Goal: Book appointment/travel/reservation

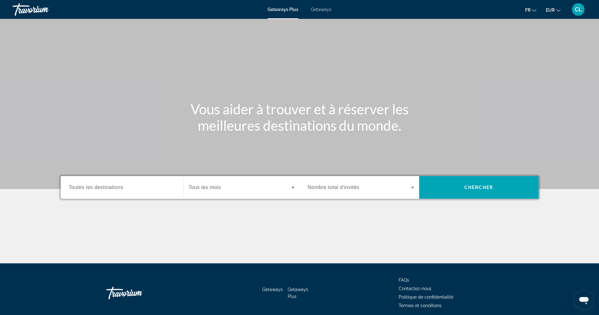
click at [327, 9] on span "Getaways" at bounding box center [321, 9] width 20 height 5
click at [97, 186] on span "Toutes les destinations" at bounding box center [96, 186] width 54 height 5
click at [97, 186] on input "Destination Toutes les destinations" at bounding box center [122, 188] width 106 height 8
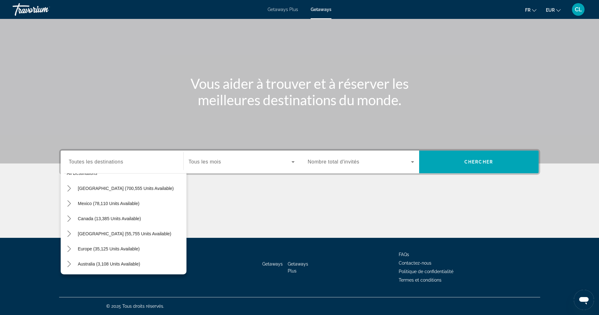
scroll to position [15, 0]
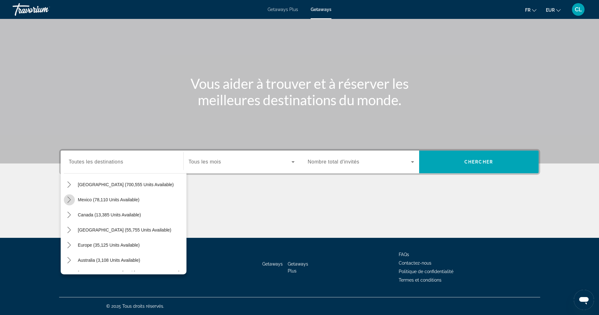
click at [74, 199] on mat-icon "Toggle Mexico (78,110 units available) submenu" at bounding box center [69, 199] width 11 height 11
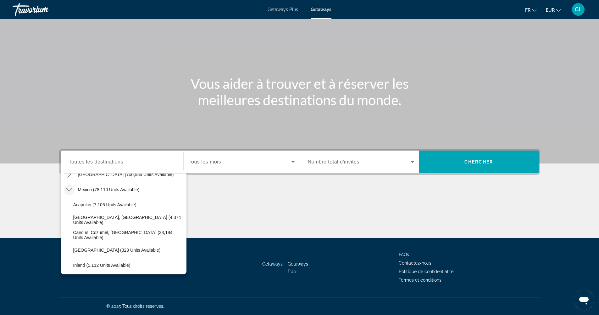
scroll to position [26, 0]
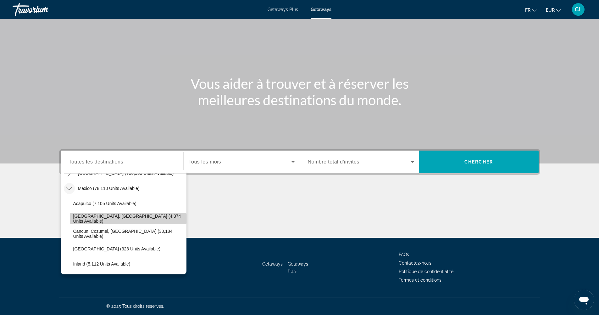
click at [153, 217] on span "Baja Peninsula, Los Cabos (4,374 units available)" at bounding box center [128, 218] width 110 height 10
type input "**********"
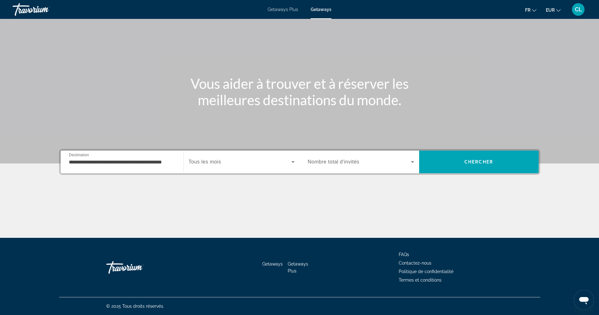
click at [214, 160] on span "Tous les mois" at bounding box center [205, 161] width 32 height 5
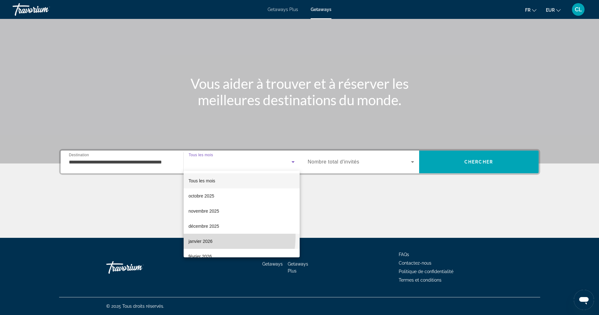
click at [204, 236] on mat-option "janvier 2026" at bounding box center [242, 240] width 116 height 15
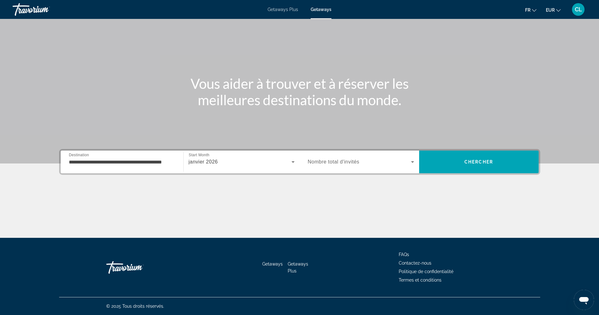
click at [358, 161] on span "Nombre total d'invités" at bounding box center [334, 161] width 52 height 5
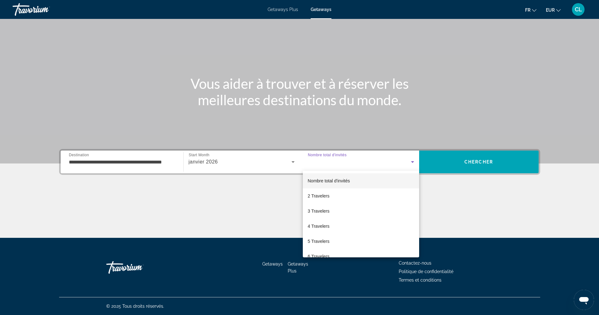
click at [250, 163] on div at bounding box center [299, 157] width 599 height 315
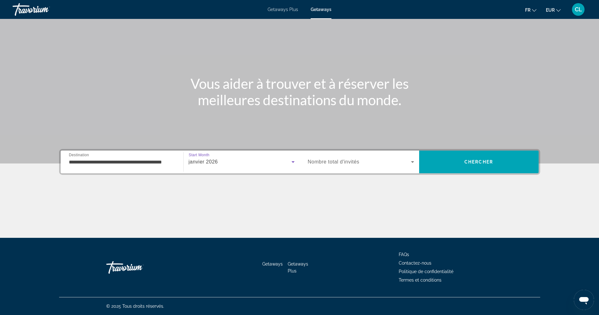
click at [265, 165] on div "janvier 2026" at bounding box center [240, 162] width 103 height 8
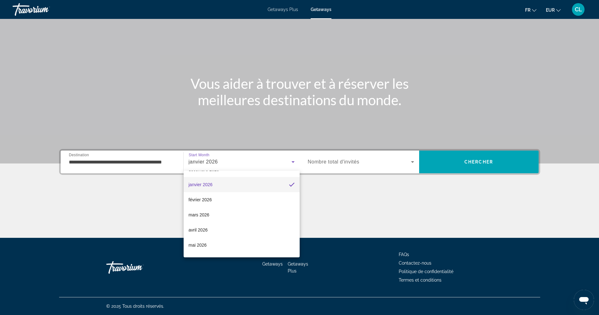
scroll to position [58, 0]
click at [207, 210] on span "mars 2026" at bounding box center [199, 213] width 21 height 8
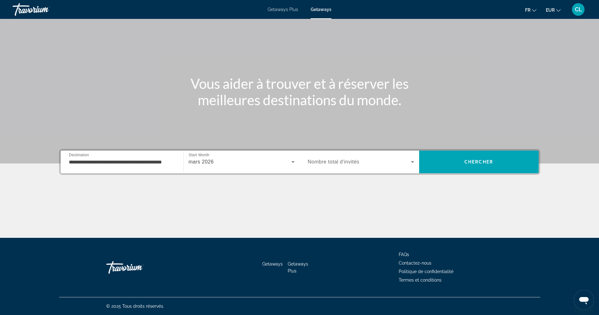
click at [342, 162] on span "Nombre total d'invités" at bounding box center [334, 161] width 52 height 5
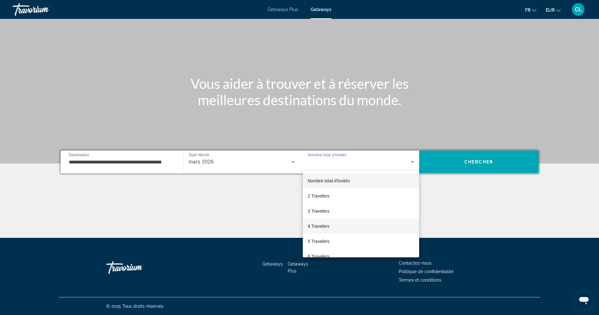
click at [330, 224] on mat-option "4 Travelers" at bounding box center [361, 225] width 116 height 15
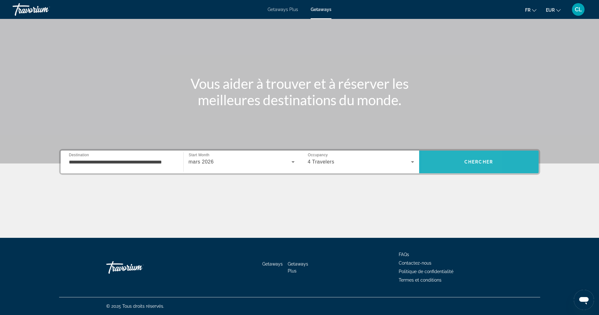
click at [441, 159] on span "Search" at bounding box center [479, 161] width 120 height 15
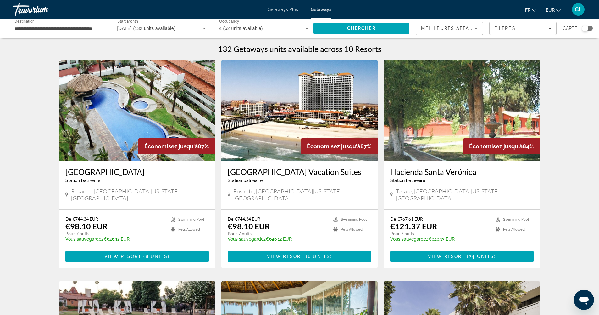
click at [158, 136] on img "Main content" at bounding box center [137, 110] width 156 height 101
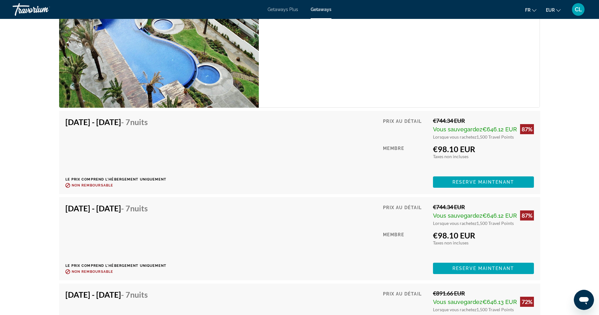
scroll to position [1081, 0]
click at [482, 179] on span "Reserve maintenant" at bounding box center [484, 181] width 62 height 5
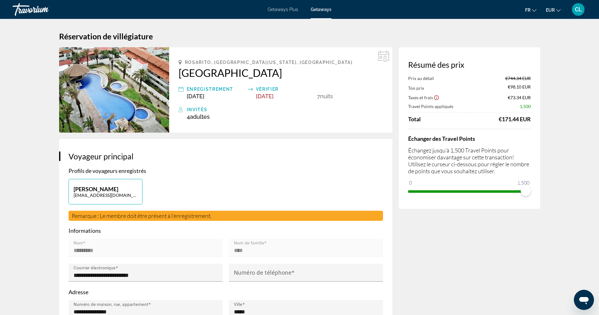
drag, startPoint x: 532, startPoint y: 191, endPoint x: 544, endPoint y: 190, distance: 12.0
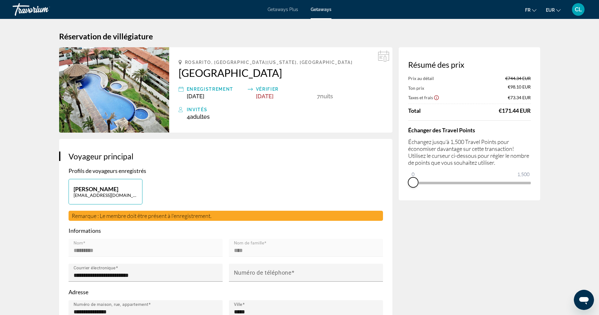
drag, startPoint x: 526, startPoint y: 189, endPoint x: 404, endPoint y: 217, distance: 125.0
drag, startPoint x: 412, startPoint y: 172, endPoint x: 546, endPoint y: 169, distance: 133.7
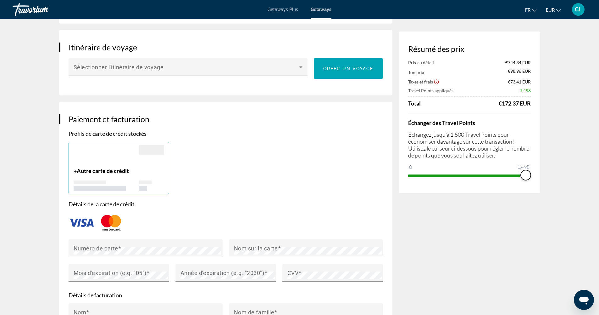
scroll to position [352, 0]
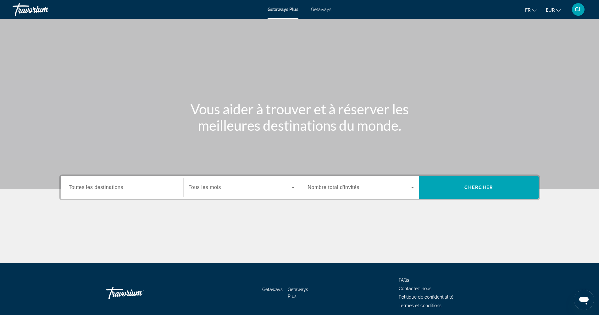
click at [316, 10] on span "Getaways" at bounding box center [321, 9] width 20 height 5
click at [112, 190] on input "Destination Toutes les destinations" at bounding box center [122, 188] width 106 height 8
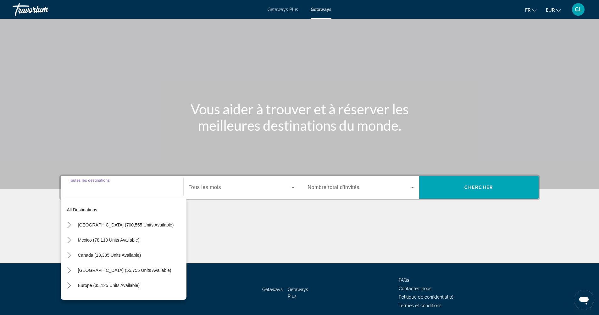
scroll to position [25, 0]
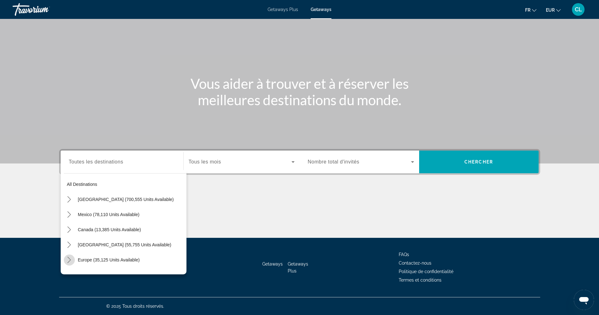
click at [70, 260] on icon "Toggle Europe (35,125 units available) submenu" at bounding box center [69, 259] width 6 height 6
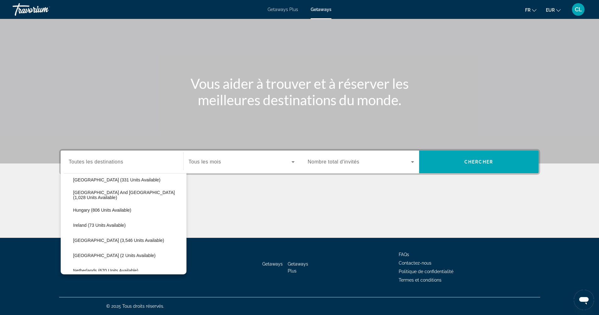
scroll to position [205, 0]
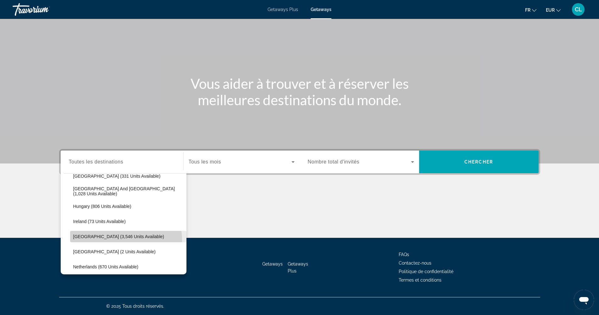
click at [102, 240] on span "Select destination: Italy (3,546 units available)" at bounding box center [128, 236] width 116 height 15
type input "**********"
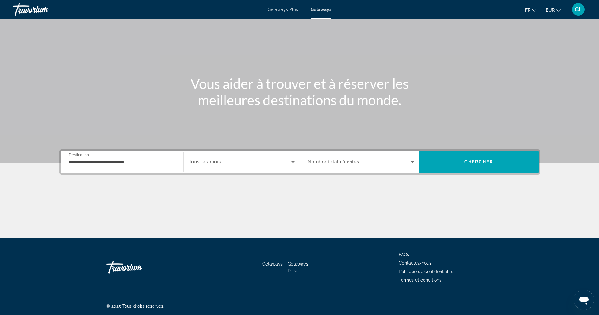
click at [214, 162] on span "Tous les mois" at bounding box center [205, 161] width 32 height 5
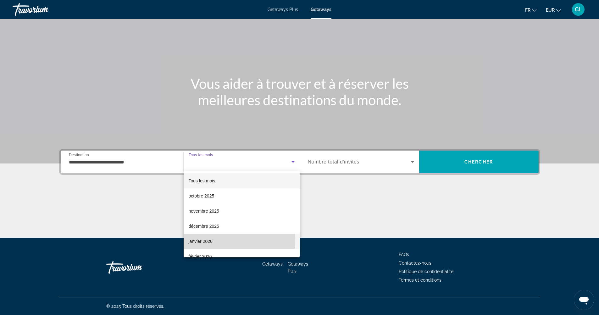
click at [213, 240] on mat-option "janvier 2026" at bounding box center [242, 240] width 116 height 15
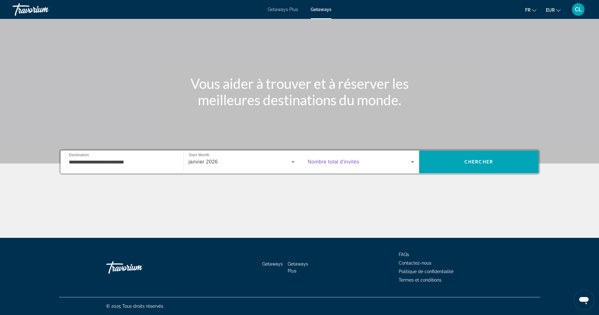
click at [409, 159] on span "Search widget" at bounding box center [359, 162] width 103 height 8
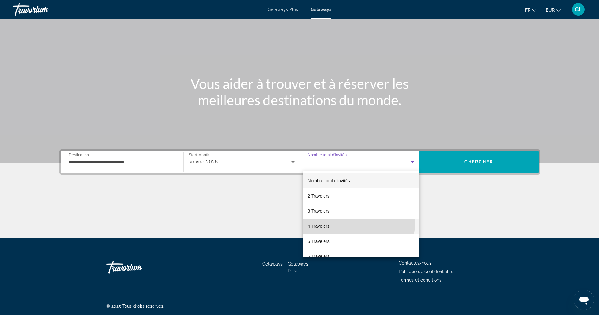
click at [337, 220] on mat-option "4 Travelers" at bounding box center [361, 225] width 116 height 15
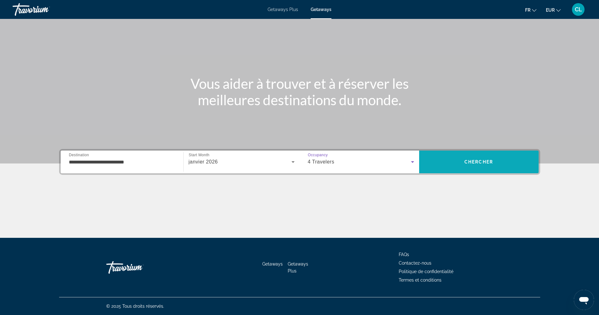
click at [481, 156] on span "Search" at bounding box center [479, 161] width 120 height 15
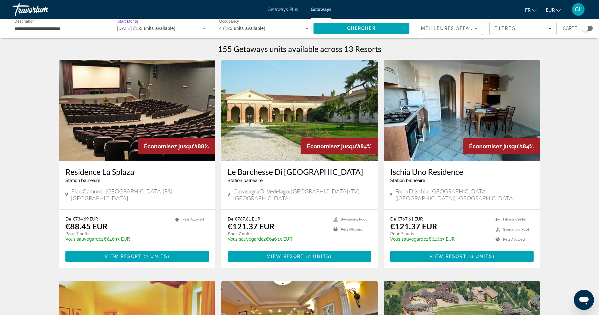
click at [167, 27] on span "janvier 2026 (155 units available)" at bounding box center [146, 28] width 59 height 5
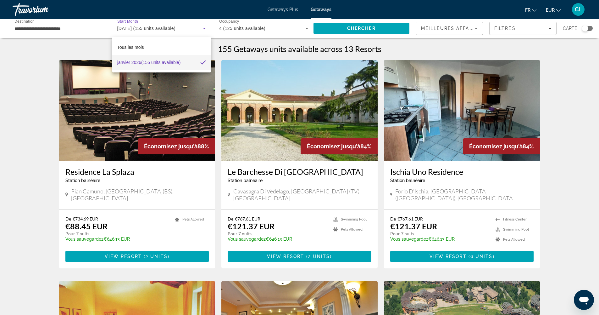
click at [188, 39] on div "Tous les mois janvier 2026 (155 units available)" at bounding box center [161, 54] width 99 height 35
click at [142, 47] on span "Tous les mois" at bounding box center [130, 47] width 27 height 5
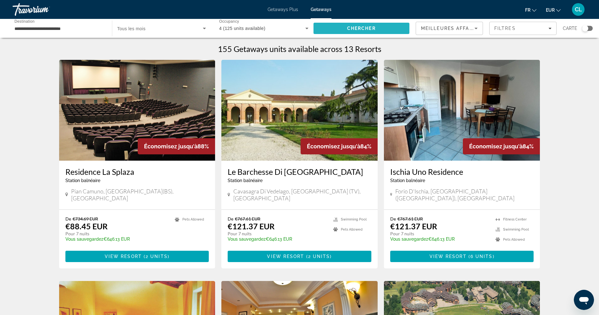
click at [394, 29] on span "Search" at bounding box center [362, 28] width 96 height 15
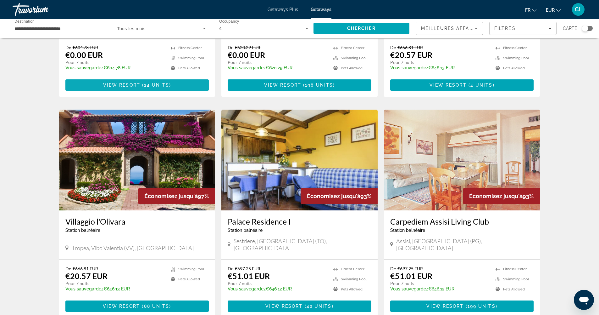
scroll to position [171, 0]
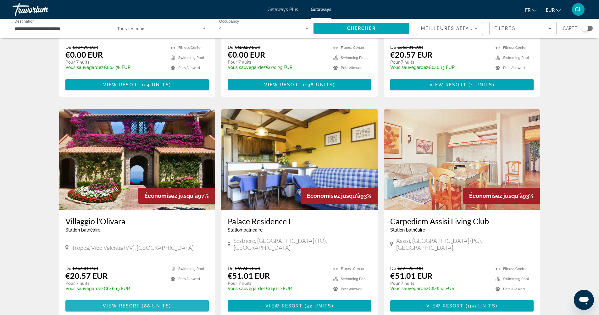
click at [103, 298] on span "Main content" at bounding box center [137, 305] width 144 height 15
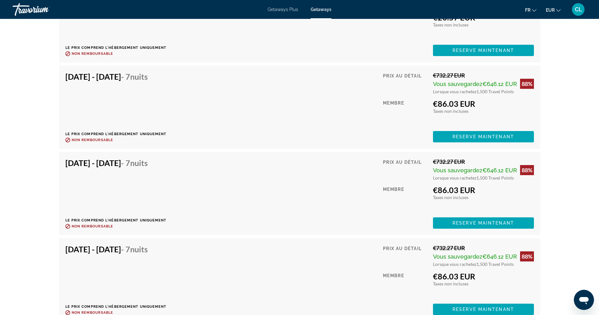
scroll to position [1372, 0]
